Goal: Submit feedback/report problem: Provide input to the site owners about the experience or issues

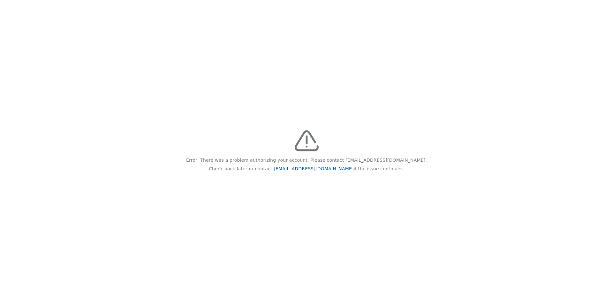
click at [317, 169] on link "[EMAIL_ADDRESS][DOMAIN_NAME]" at bounding box center [313, 168] width 80 height 5
click at [305, 169] on link "[EMAIL_ADDRESS][DOMAIN_NAME]" at bounding box center [313, 168] width 80 height 5
click at [324, 168] on link "[EMAIL_ADDRESS][DOMAIN_NAME]" at bounding box center [313, 168] width 80 height 5
click at [324, 168] on link "feedback@recidiviz.org" at bounding box center [313, 168] width 80 height 5
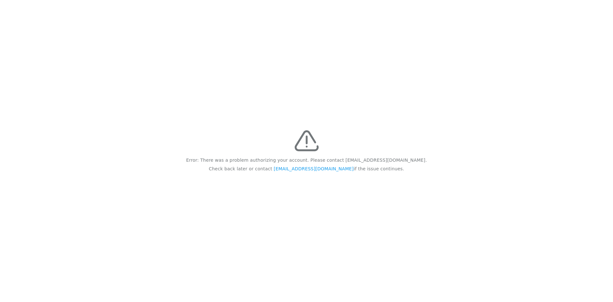
click at [324, 178] on div "Error: There was a problem authorizing your account. Please contact feedback@re…" at bounding box center [306, 151] width 613 height 302
click at [334, 169] on link "feedback@recidiviz.org" at bounding box center [313, 168] width 80 height 5
drag, startPoint x: 335, startPoint y: 168, endPoint x: 290, endPoint y: 170, distance: 45.3
click at [290, 170] on p "Check back later or contact feedback@recidiviz.org if the issue continues." at bounding box center [306, 168] width 195 height 9
copy link "feedback@recidiviz.org"
